Goal: Information Seeking & Learning: Learn about a topic

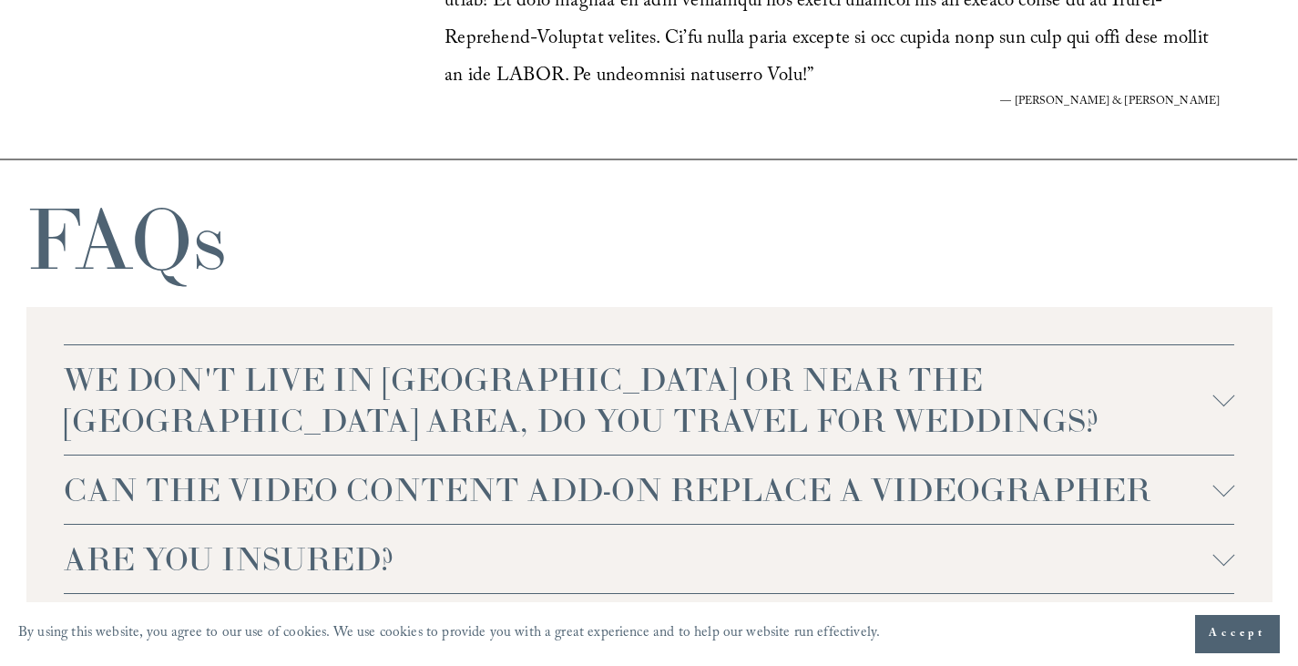
scroll to position [4306, 0]
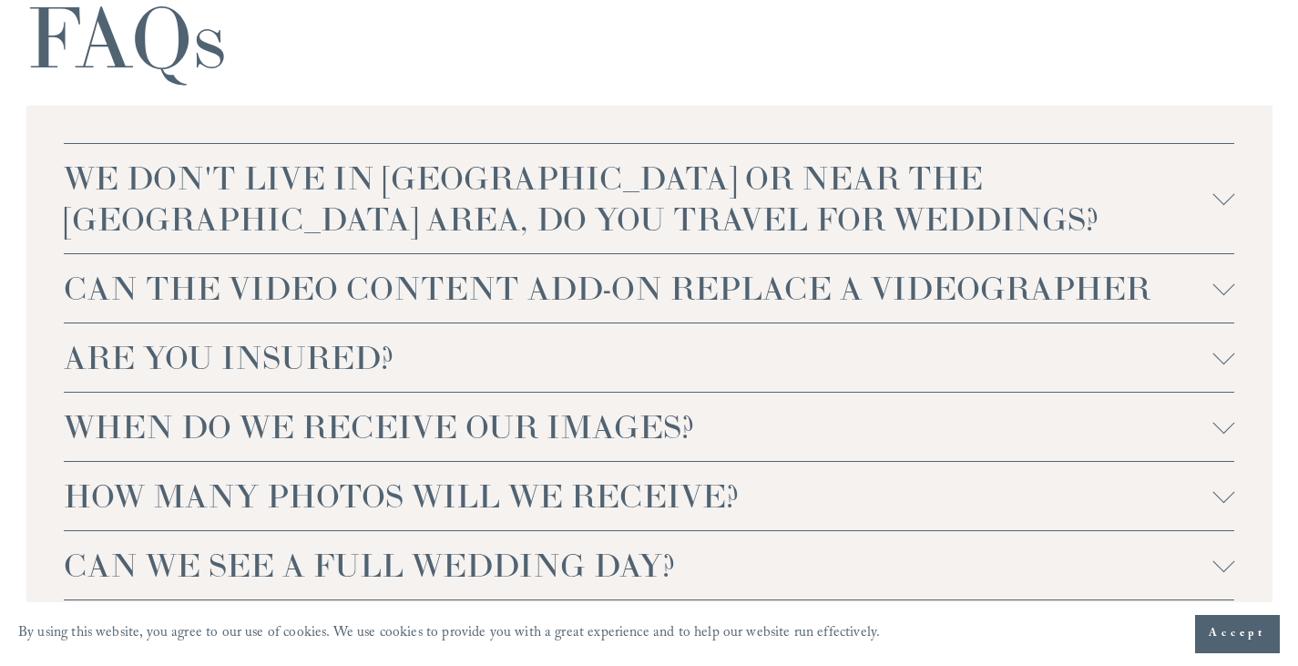
click at [798, 240] on span "WE DON'T LIVE IN NC OR NEAR THE RALEIGH AREA, DO YOU TRAVEL FOR WEDDINGS?" at bounding box center [638, 199] width 1149 height 82
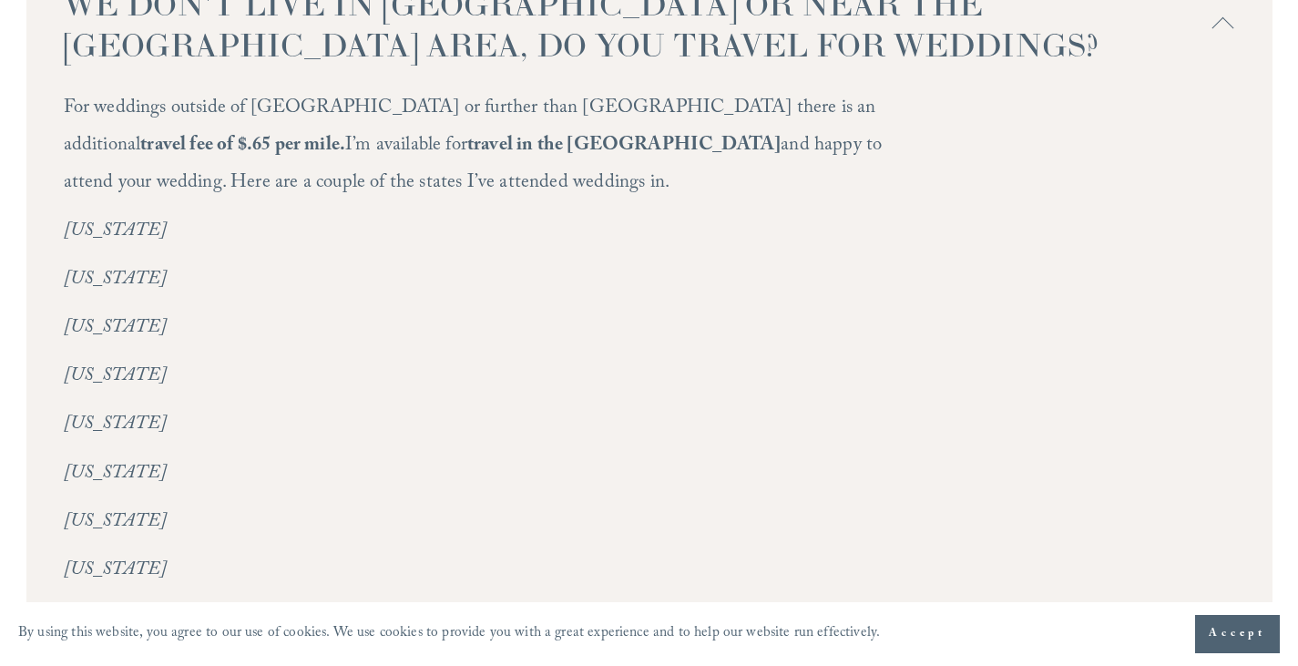
scroll to position [4479, 0]
drag, startPoint x: 774, startPoint y: 168, endPoint x: 800, endPoint y: 169, distance: 26.5
click at [345, 163] on strong "travel fee of $.65 per mile." at bounding box center [242, 147] width 205 height 32
copy strong ".65"
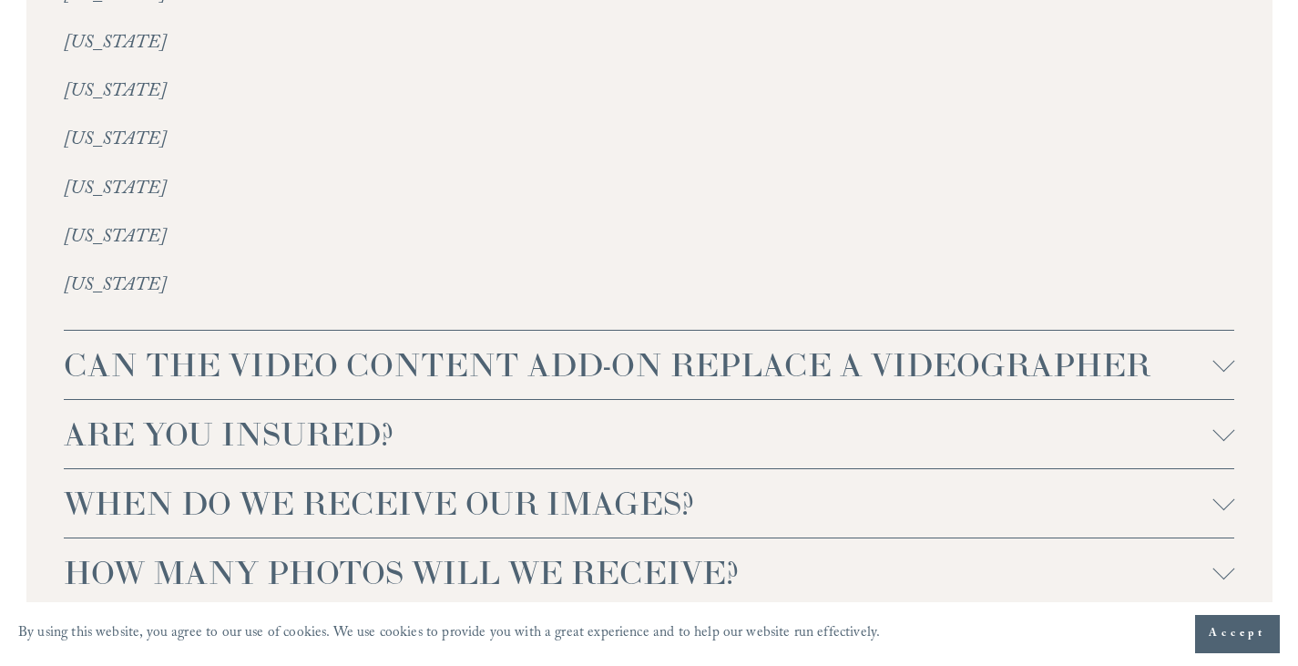
scroll to position [4875, 0]
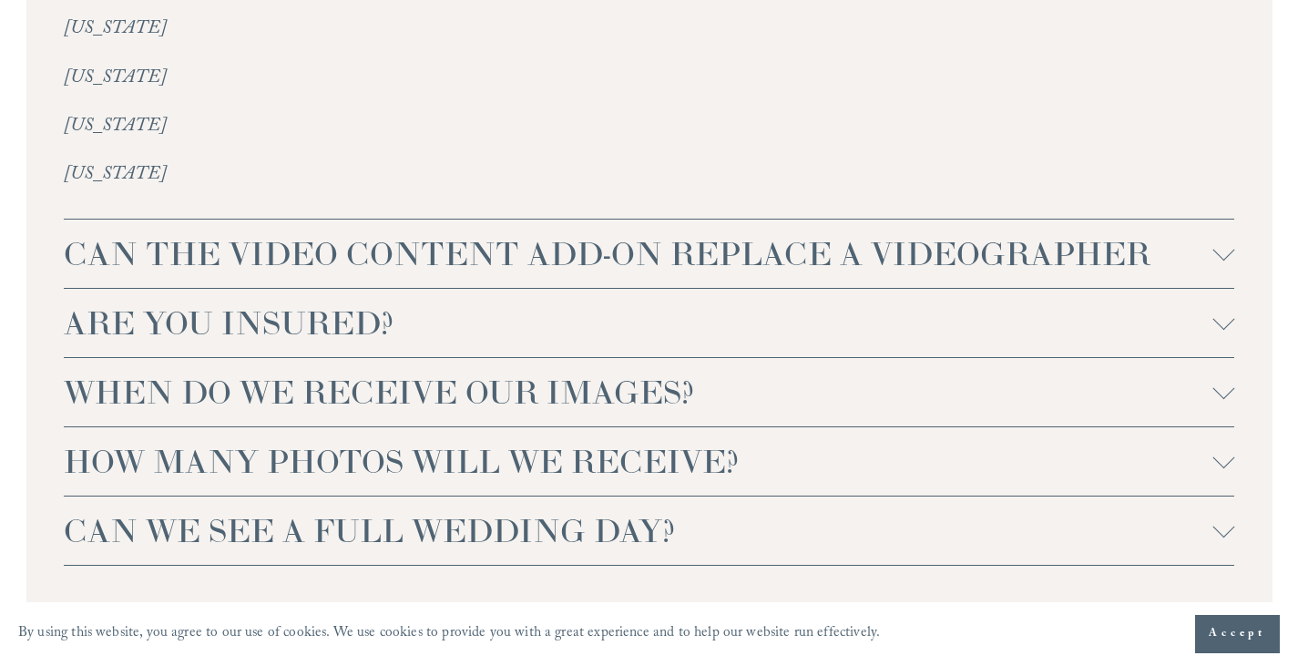
click at [493, 274] on span "CAN THE VIDEO CONTENT ADD-ON REPLACE A VIDEOGRAPHER" at bounding box center [638, 253] width 1149 height 41
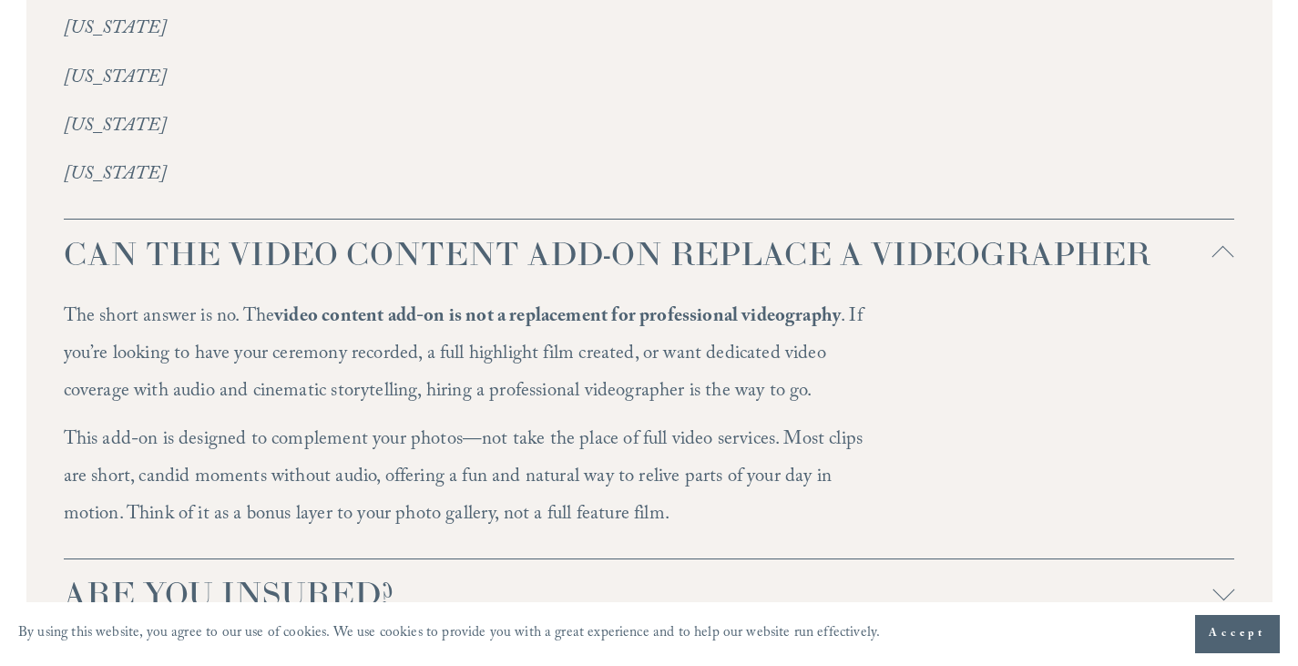
click at [493, 274] on span "CAN THE VIDEO CONTENT ADD-ON REPLACE A VIDEOGRAPHER" at bounding box center [638, 253] width 1149 height 41
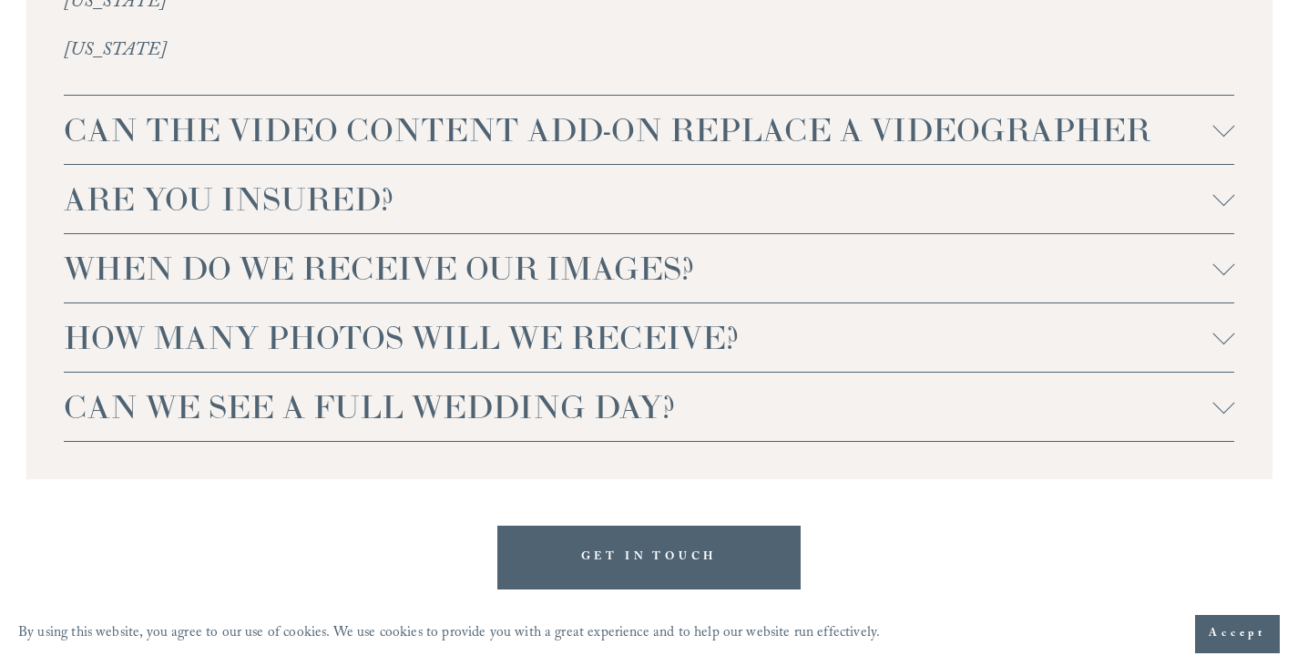
scroll to position [5077, 0]
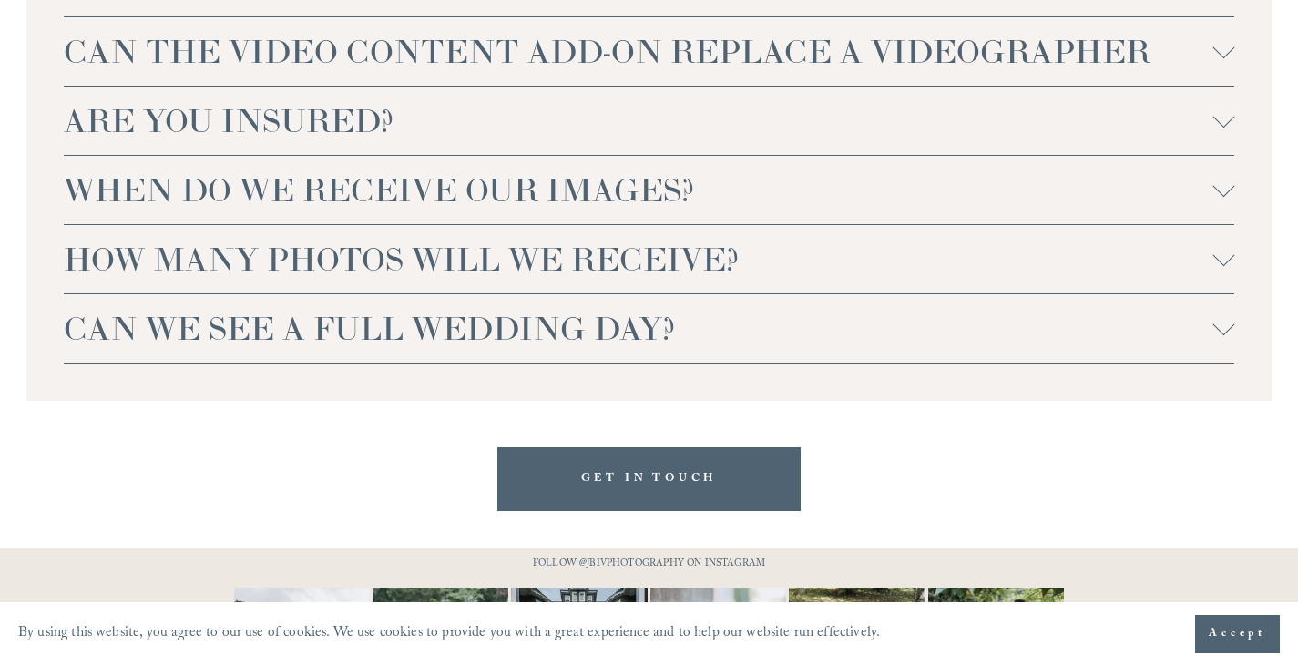
click at [490, 280] on span "HOW MANY PHOTOS WILL WE RECEIVE?" at bounding box center [638, 259] width 1149 height 41
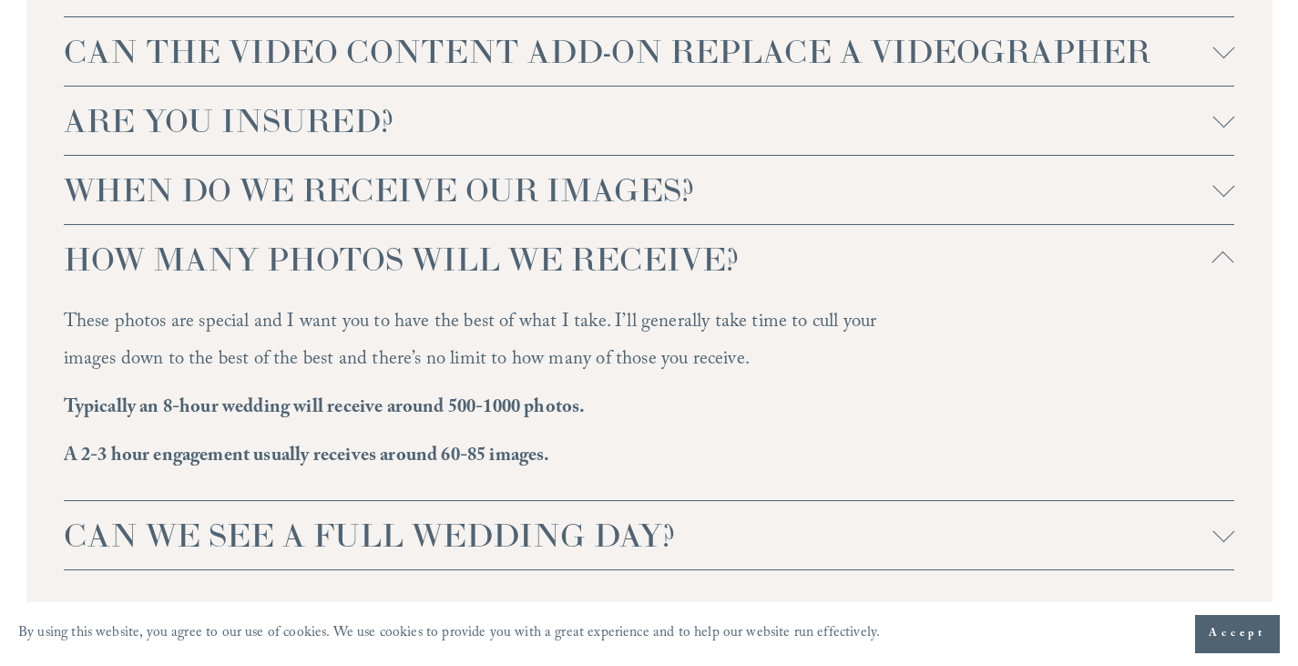
click at [487, 280] on span "HOW MANY PHOTOS WILL WE RECEIVE?" at bounding box center [638, 259] width 1149 height 41
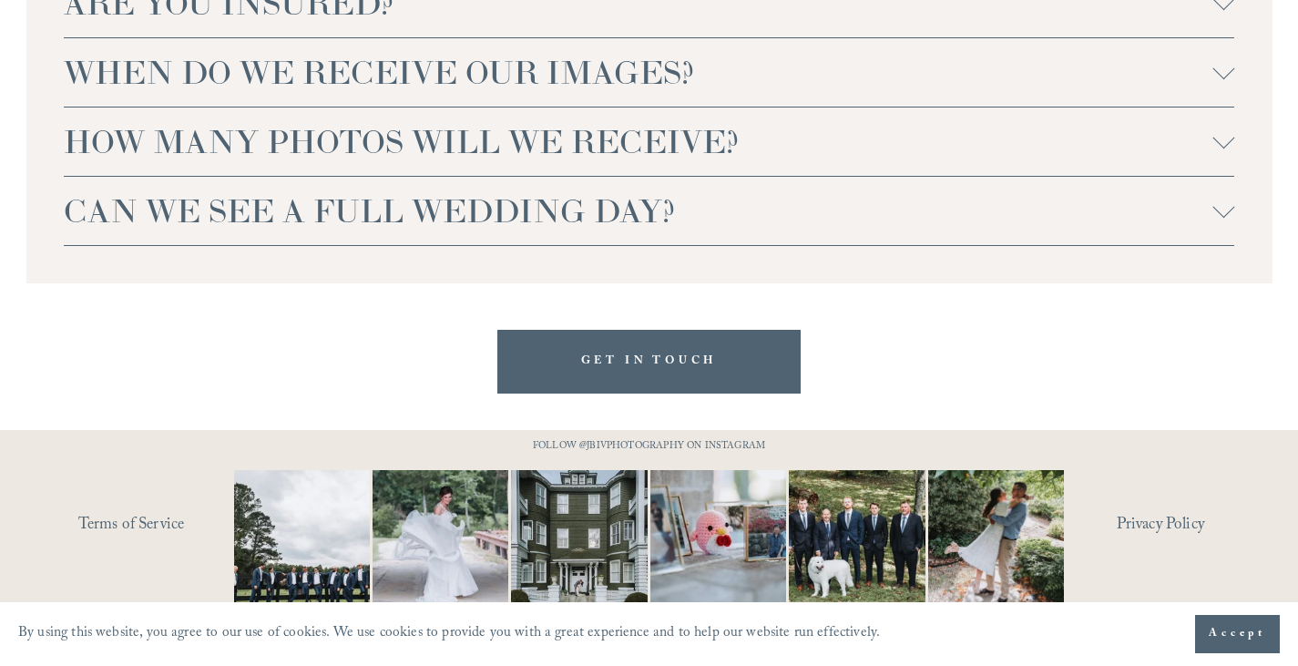
scroll to position [5209, 0]
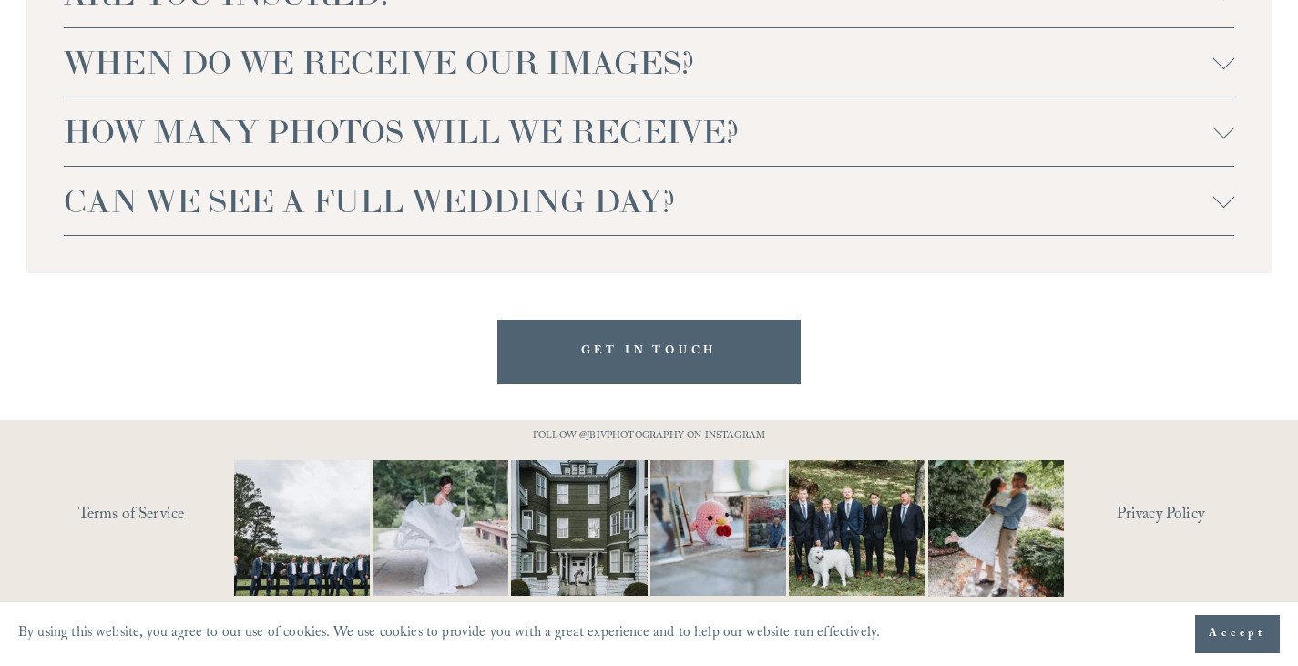
click at [458, 221] on span "CAN WE SEE A FULL WEDDING DAY?" at bounding box center [638, 200] width 1149 height 41
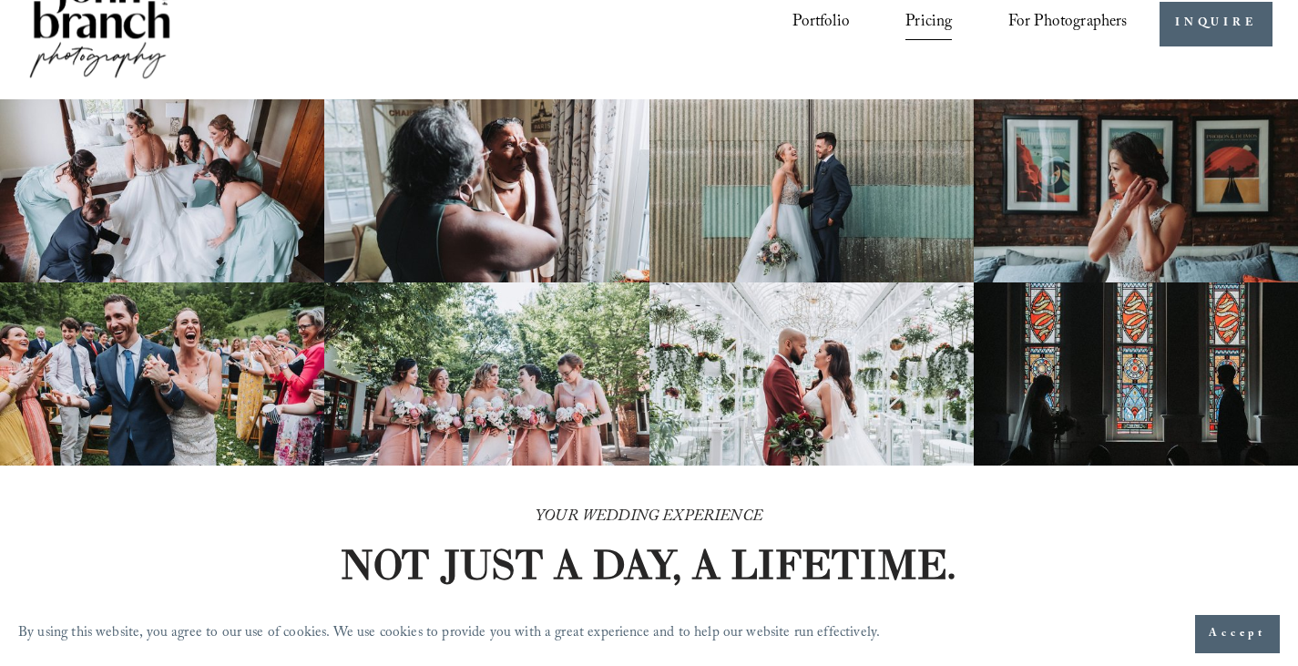
scroll to position [0, 0]
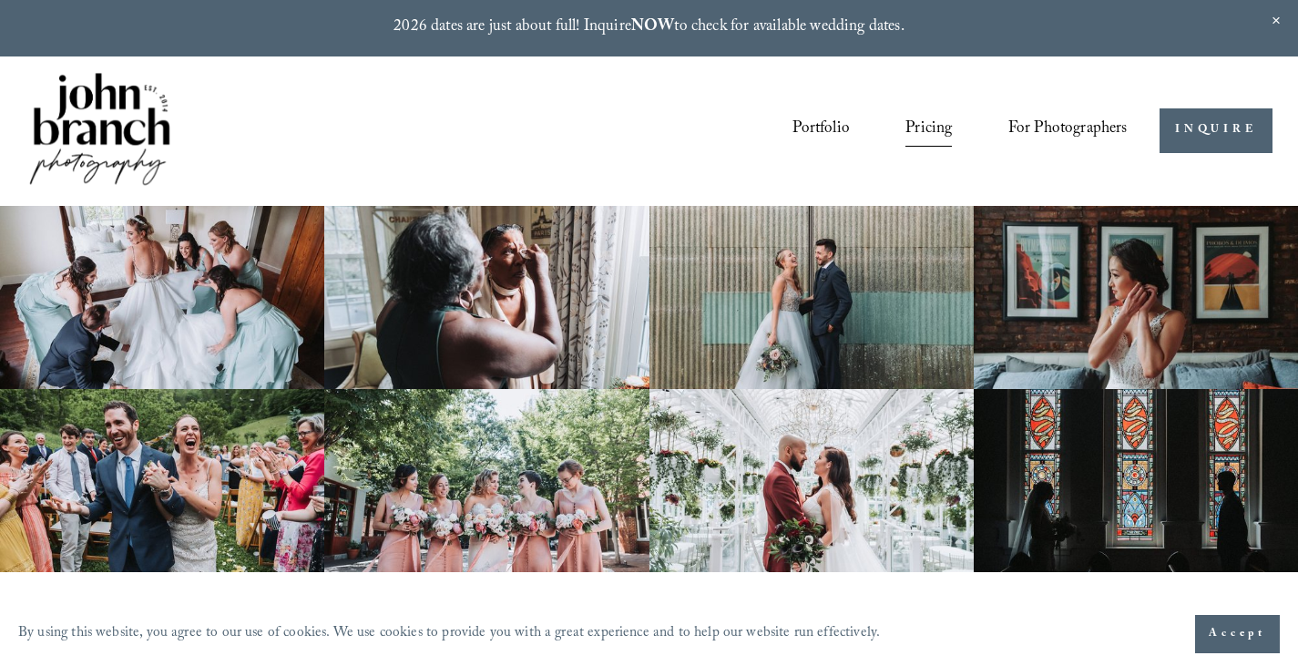
click at [835, 136] on link "Portfolio" at bounding box center [820, 131] width 57 height 35
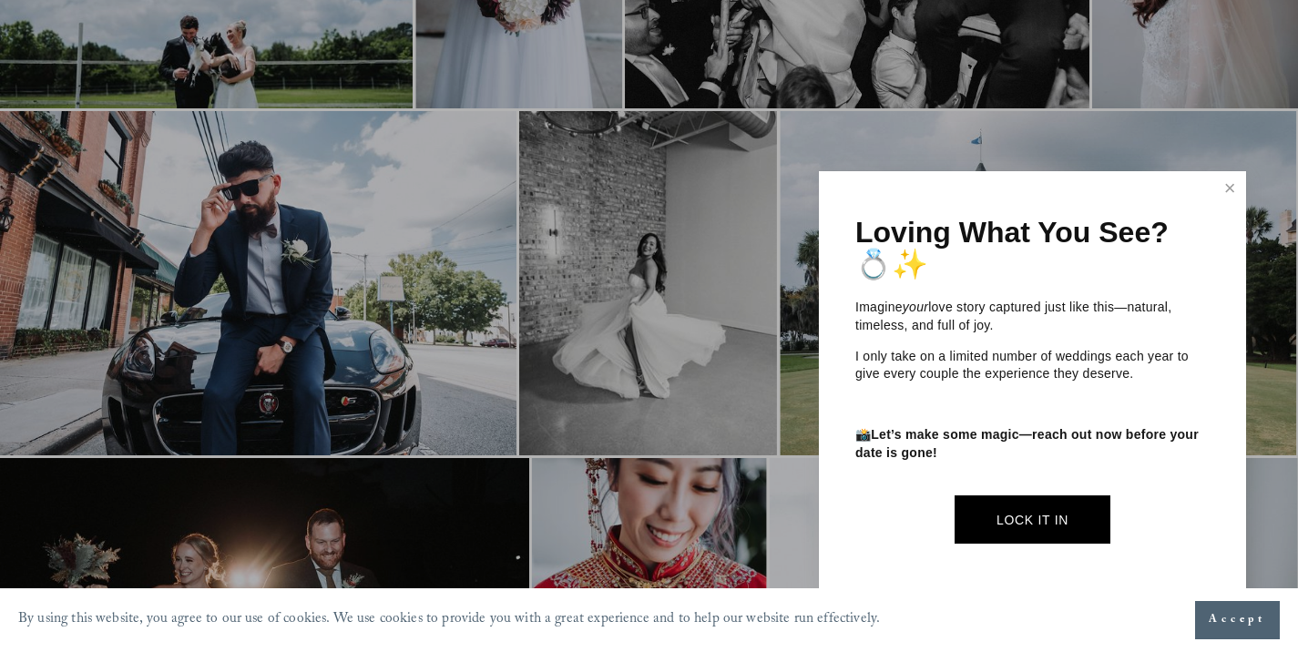
scroll to position [2094, 0]
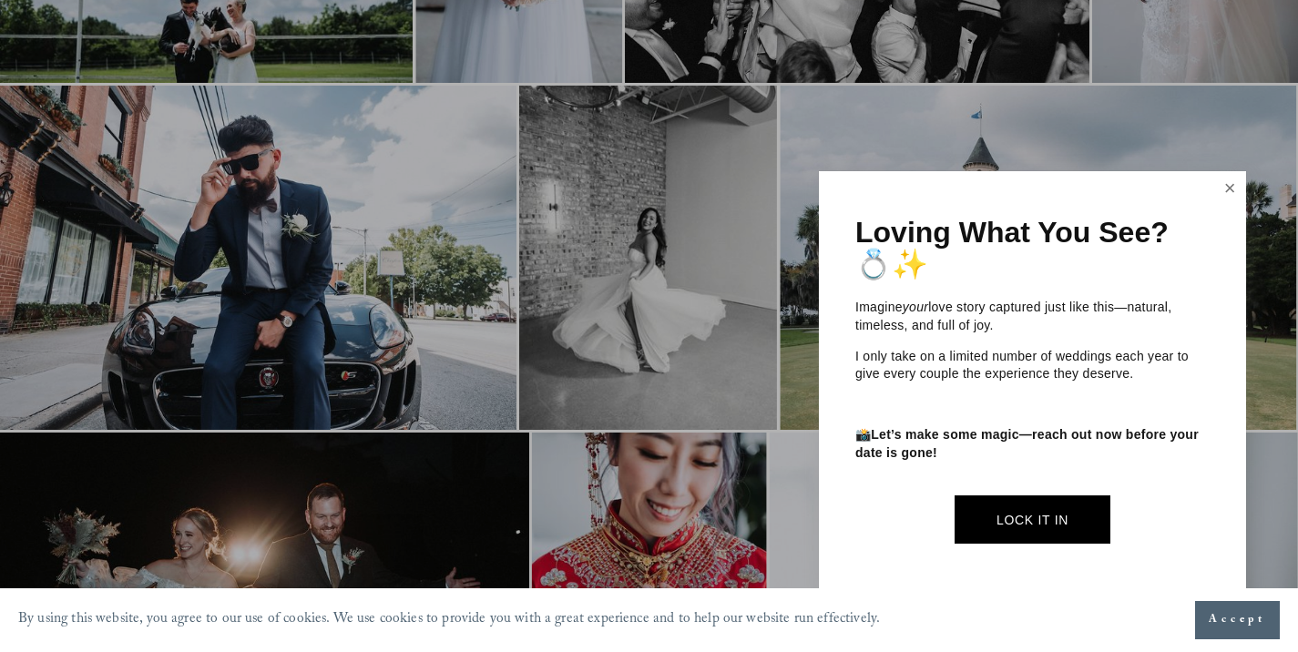
click at [1224, 199] on link "Close" at bounding box center [1229, 188] width 27 height 29
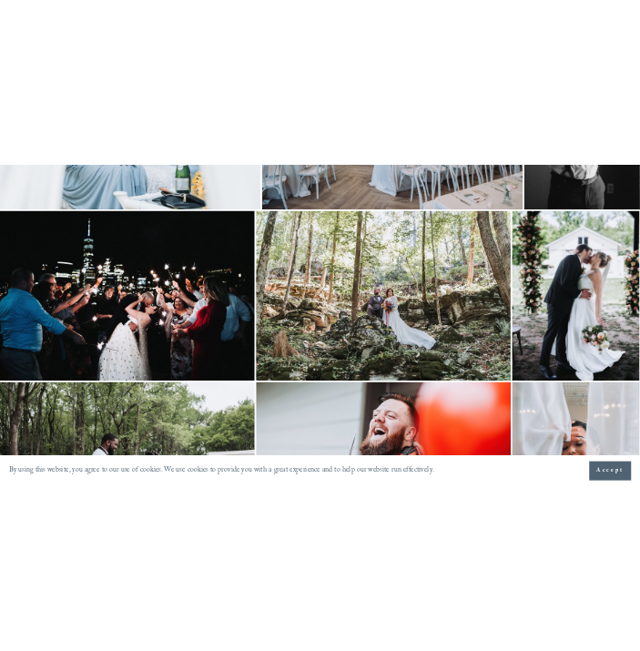
scroll to position [3800, 0]
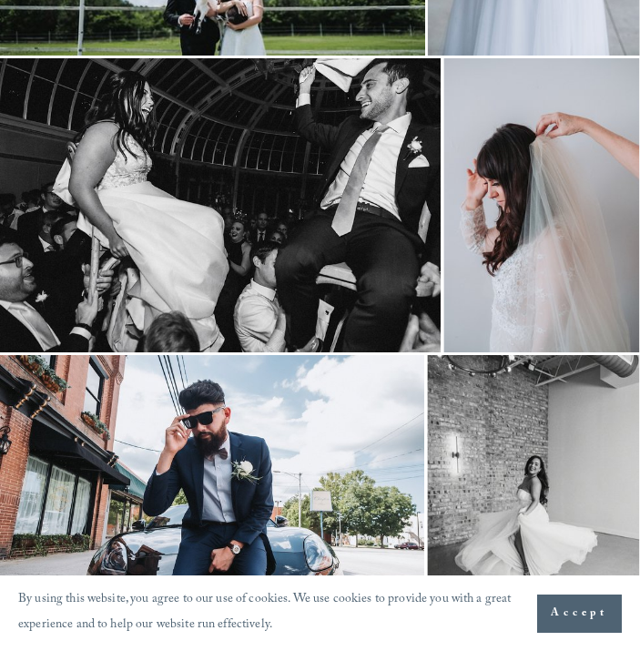
click at [580, 614] on span "Accept" at bounding box center [579, 614] width 57 height 18
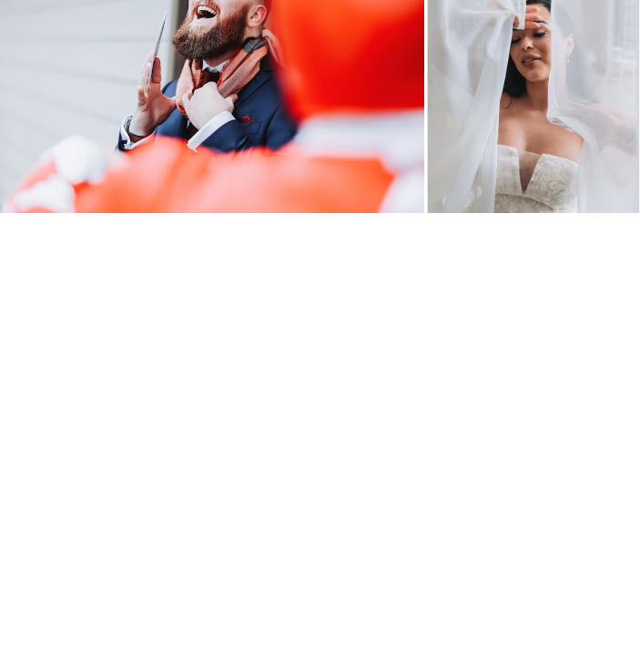
scroll to position [8879, 0]
